Goal: Find specific page/section: Find specific page/section

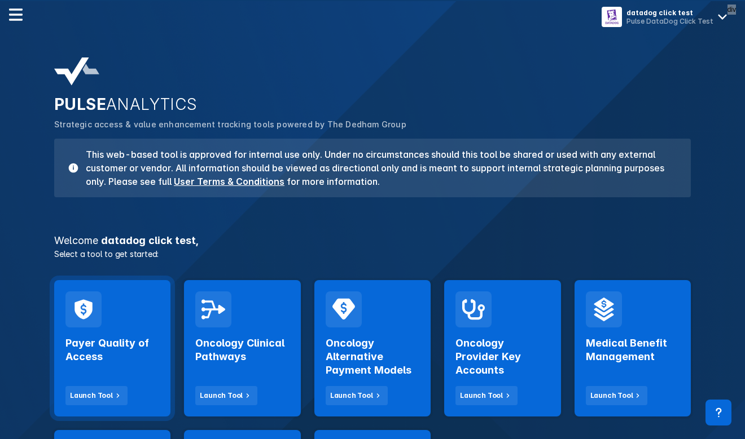
click at [121, 320] on div "Payer Quality of Access Launch Tool" at bounding box center [112, 348] width 116 height 136
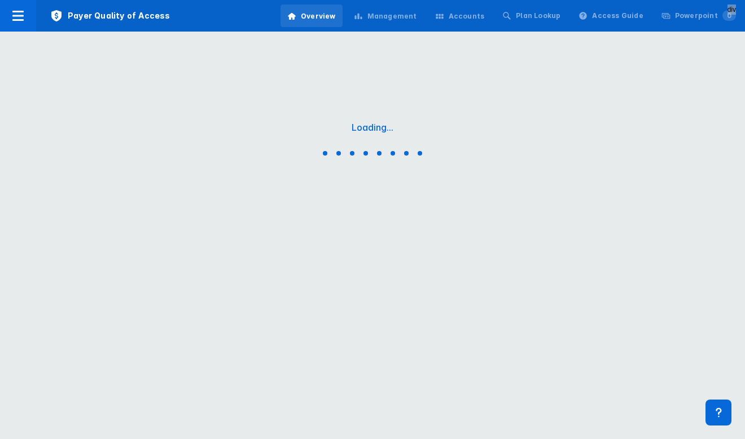
click at [478, 21] on div "Accounts" at bounding box center [466, 16] width 36 height 10
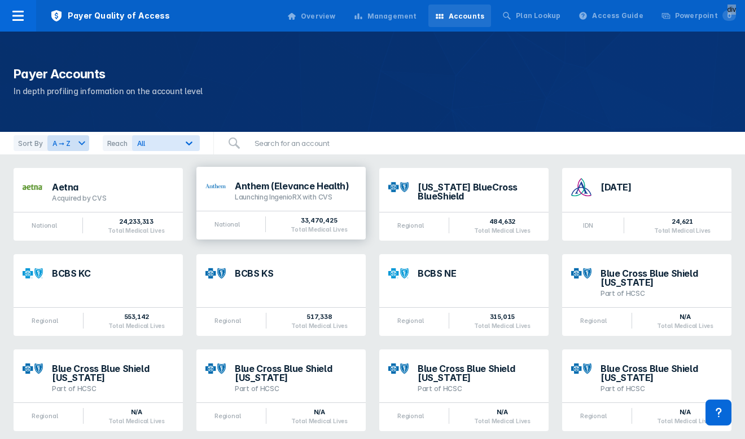
click at [249, 199] on div "Launching IngenioRX with CVS" at bounding box center [296, 197] width 122 height 9
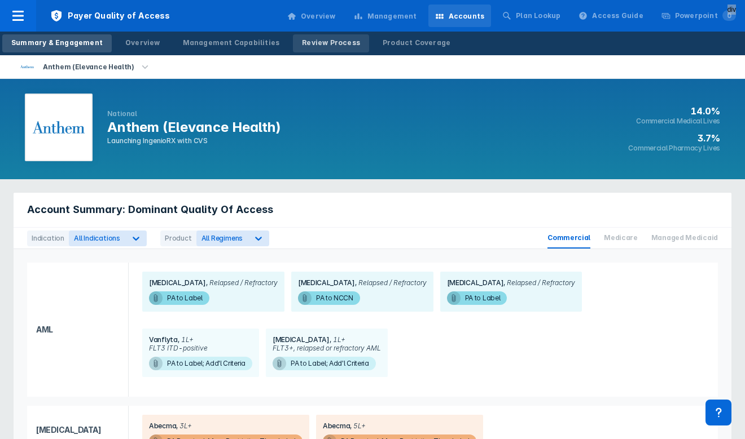
click at [329, 42] on div "Review Process" at bounding box center [331, 43] width 58 height 10
